Goal: Task Accomplishment & Management: Use online tool/utility

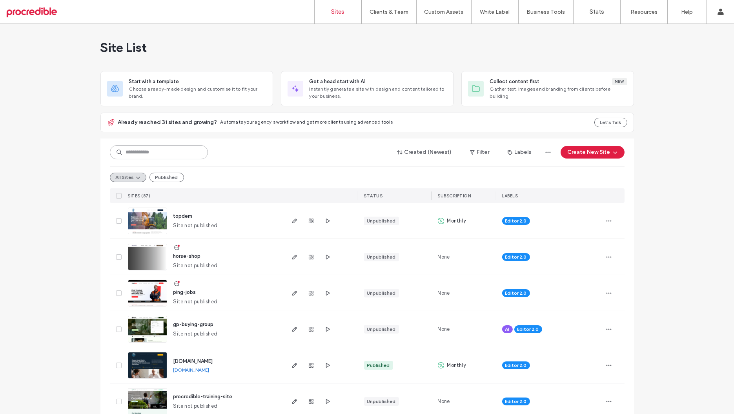
click at [148, 152] on input at bounding box center [159, 152] width 98 height 14
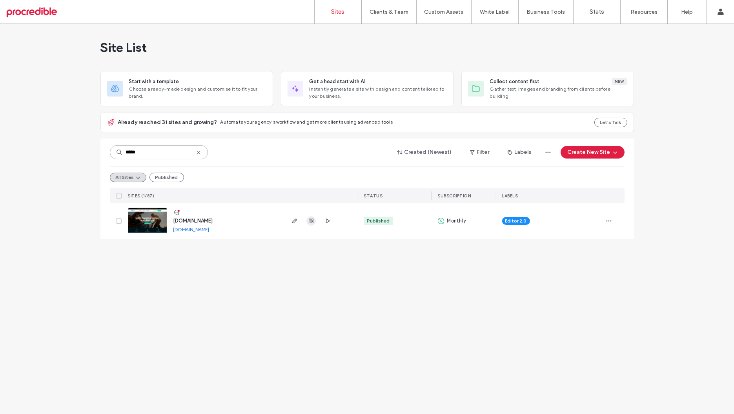
type input "*****"
click at [308, 223] on icon "button" at bounding box center [311, 221] width 6 height 6
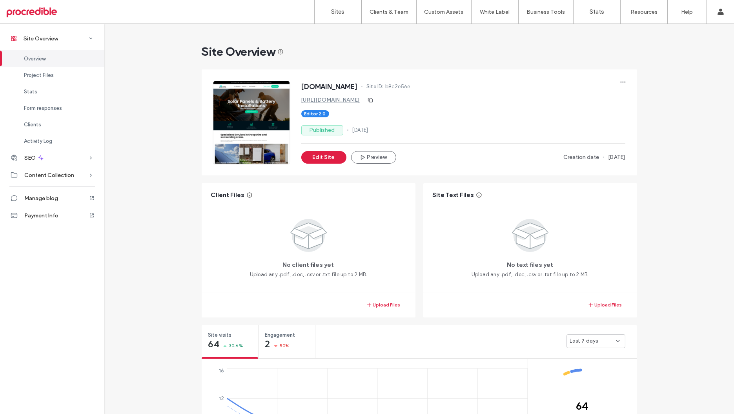
scroll to position [362, 0]
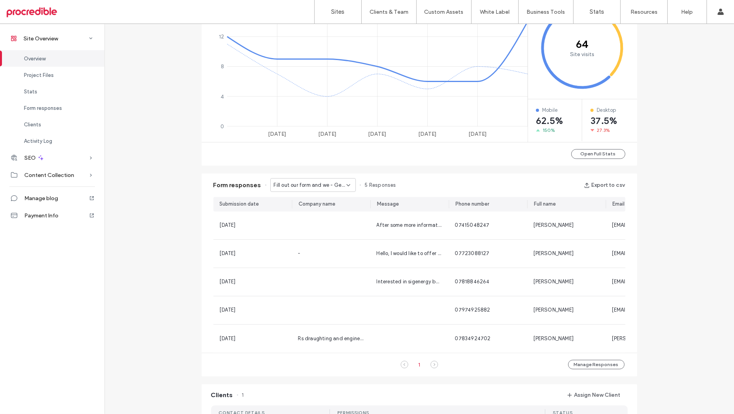
click at [334, 187] on span "Fill out our form and we - Get a quote page" at bounding box center [310, 185] width 73 height 8
click at [308, 231] on div "Contact Us - Contact page" at bounding box center [309, 226] width 85 height 14
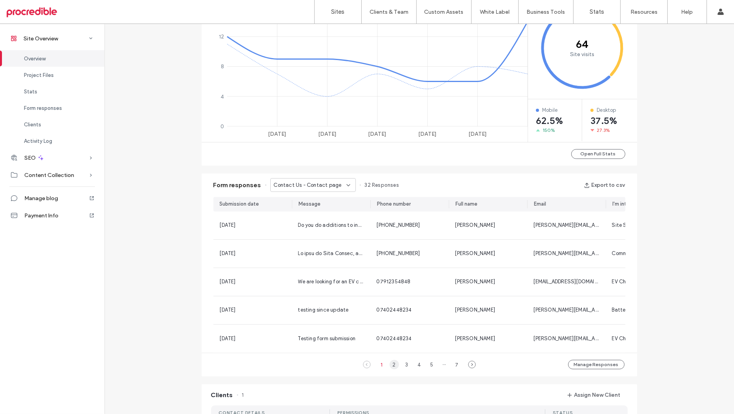
click at [391, 366] on div "2" at bounding box center [394, 364] width 9 height 9
click at [379, 366] on div "1" at bounding box center [381, 364] width 9 height 9
click at [29, 58] on span "Overview" at bounding box center [35, 59] width 22 height 6
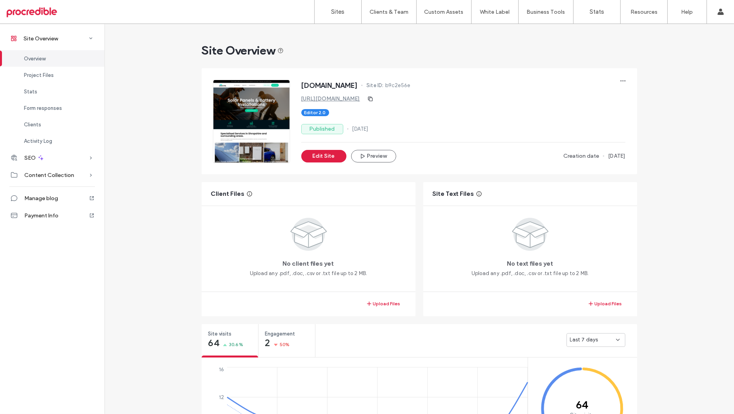
scroll to position [0, 0]
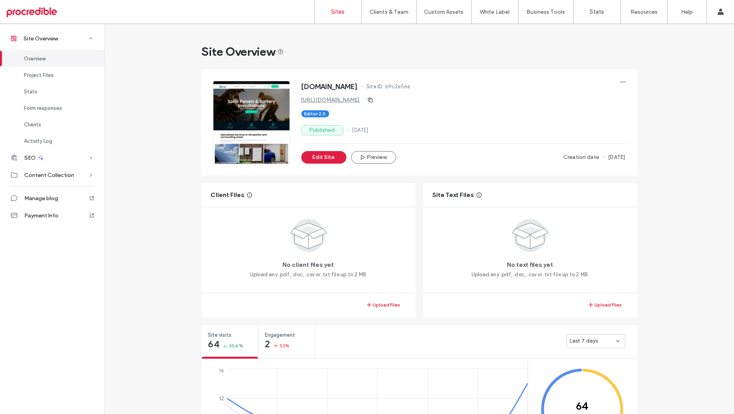
click at [340, 1] on link "Sites" at bounding box center [338, 12] width 47 height 24
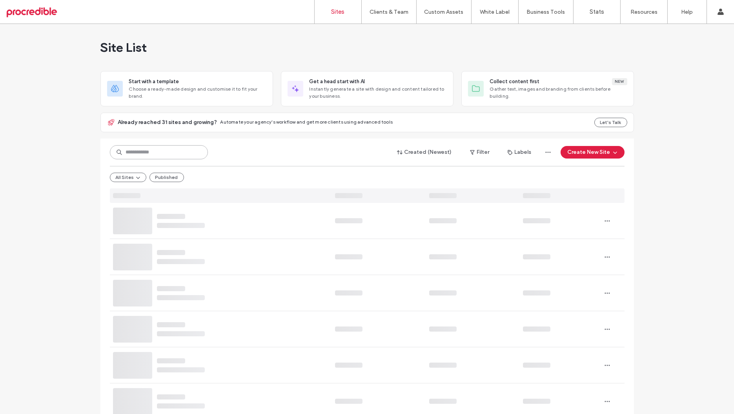
click at [161, 155] on input at bounding box center [159, 152] width 98 height 14
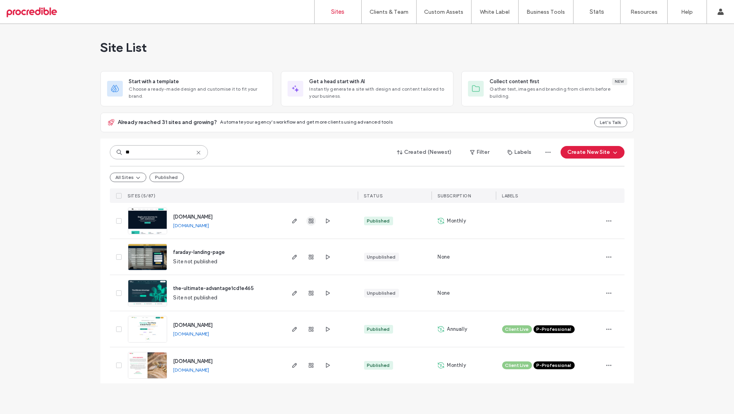
type input "**"
click at [312, 219] on icon "button" at bounding box center [311, 221] width 6 height 6
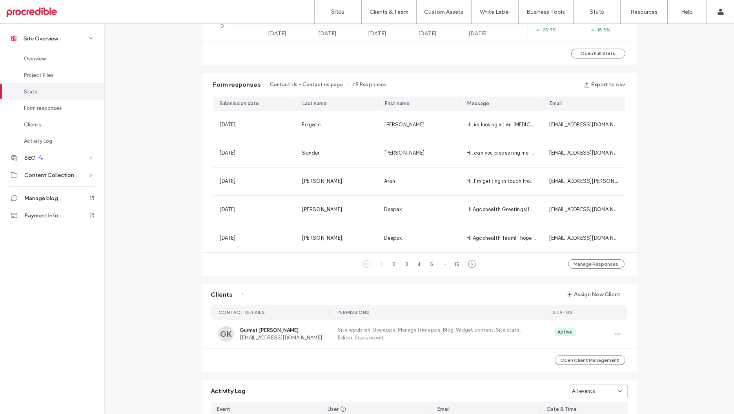
scroll to position [475, 0]
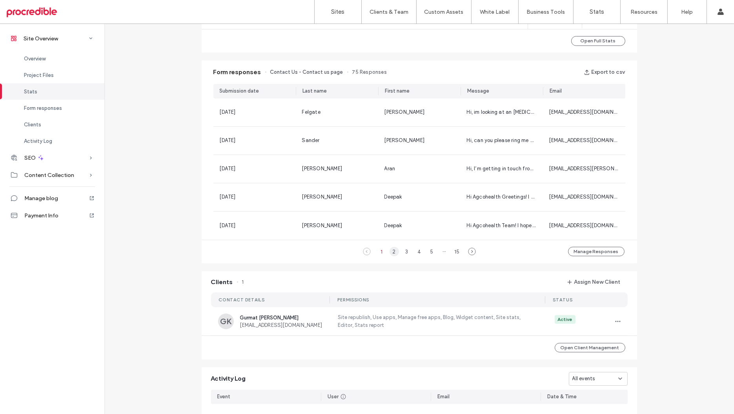
click at [391, 249] on div "2" at bounding box center [394, 251] width 9 height 9
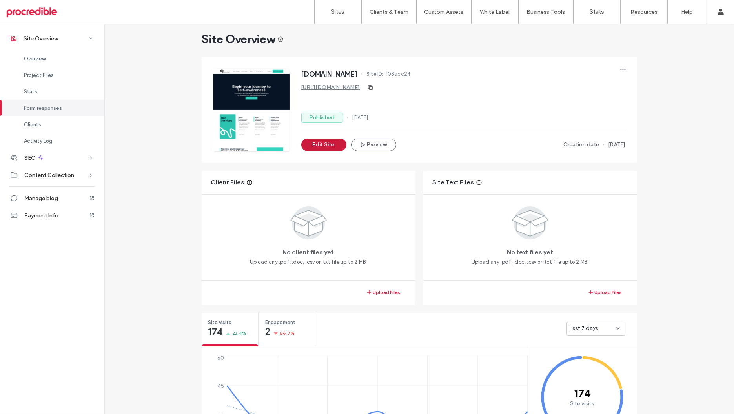
click at [317, 148] on button "Edit Site" at bounding box center [323, 145] width 45 height 13
